Goal: Task Accomplishment & Management: Manage account settings

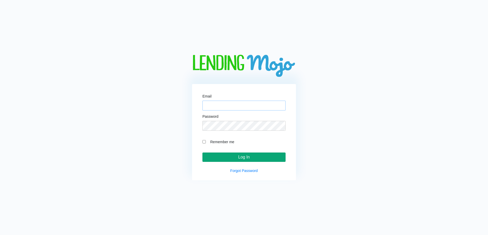
type input "[EMAIL_ADDRESS][DOMAIN_NAME]"
click at [243, 155] on input "Log In" at bounding box center [243, 157] width 83 height 9
